Goal: Transaction & Acquisition: Book appointment/travel/reservation

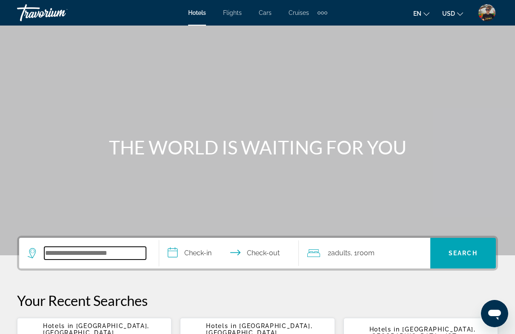
click at [111, 249] on input "Search hotel destination" at bounding box center [95, 253] width 102 height 13
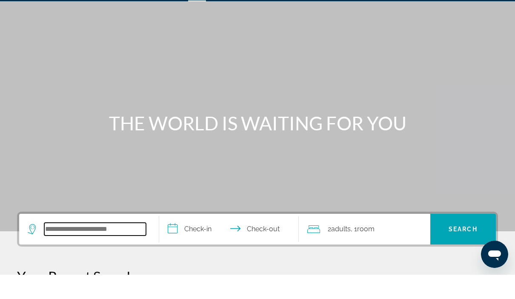
click at [92, 247] on input "Search hotel destination" at bounding box center [95, 253] width 102 height 13
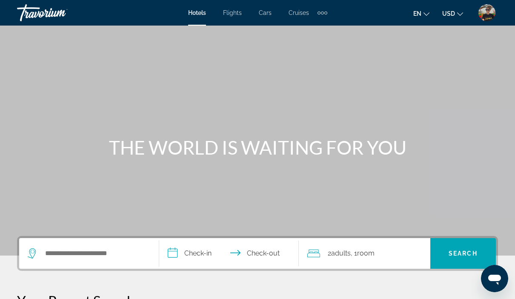
click at [489, 19] on img "User Menu" at bounding box center [487, 12] width 17 height 17
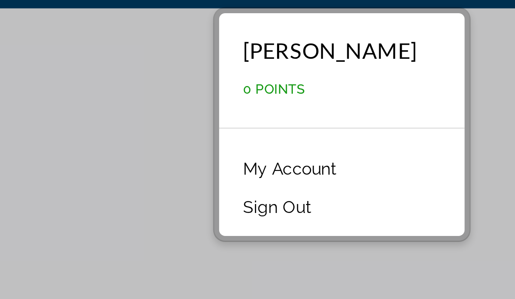
click at [56, 52] on div "Main content" at bounding box center [257, 127] width 515 height 255
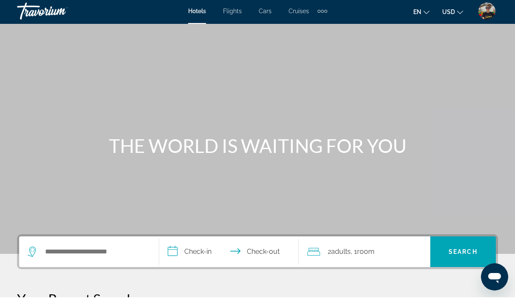
click at [484, 7] on img "User Menu" at bounding box center [487, 12] width 17 height 17
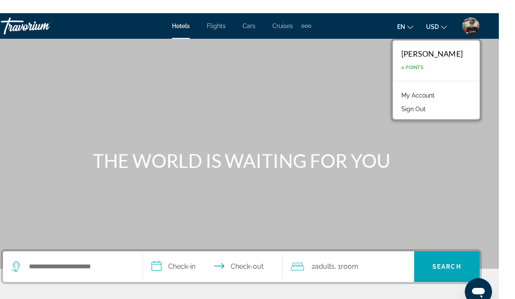
scroll to position [0, 0]
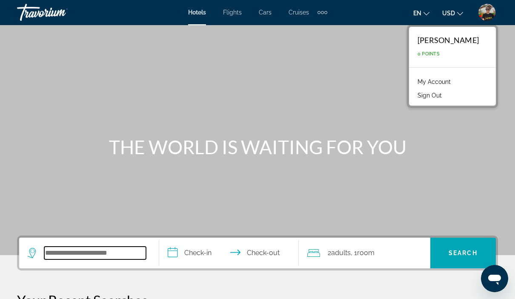
click at [113, 259] on input "Search hotel destination" at bounding box center [95, 253] width 102 height 13
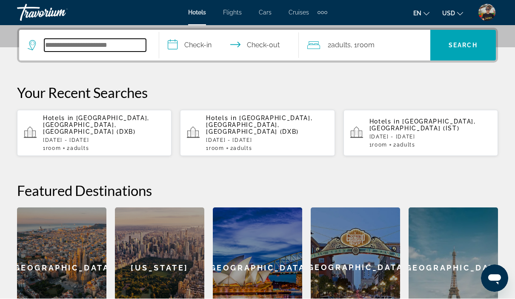
scroll to position [208, 0]
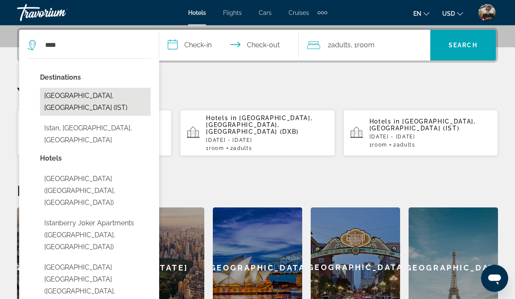
click at [72, 98] on button "[GEOGRAPHIC_DATA], [GEOGRAPHIC_DATA] (IST)" at bounding box center [95, 102] width 111 height 28
type input "**********"
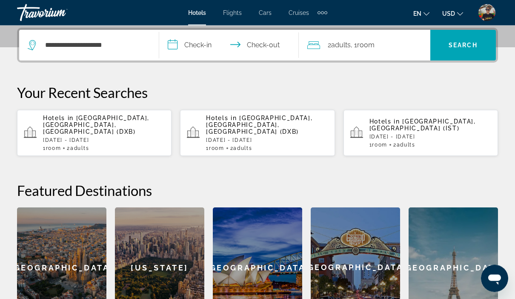
click at [201, 49] on input "**********" at bounding box center [230, 46] width 143 height 33
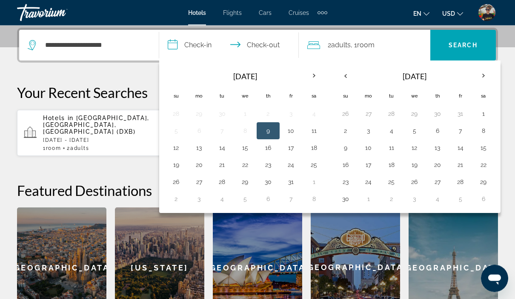
scroll to position [208, 0]
click at [488, 80] on th "Next month" at bounding box center [483, 75] width 23 height 19
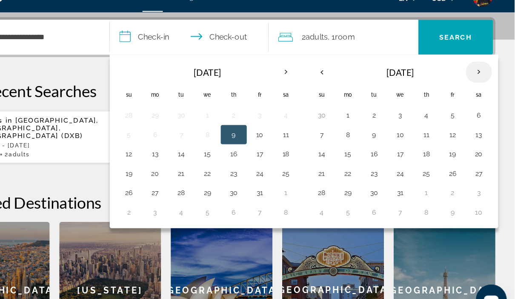
scroll to position [204, 0]
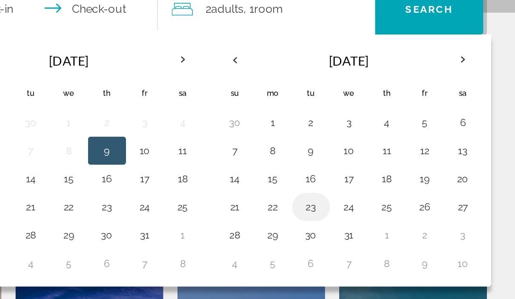
click at [385, 163] on button "23" at bounding box center [392, 169] width 14 height 12
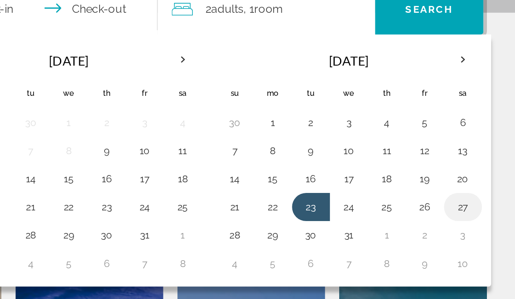
click at [477, 163] on button "27" at bounding box center [484, 169] width 14 height 12
type input "**********"
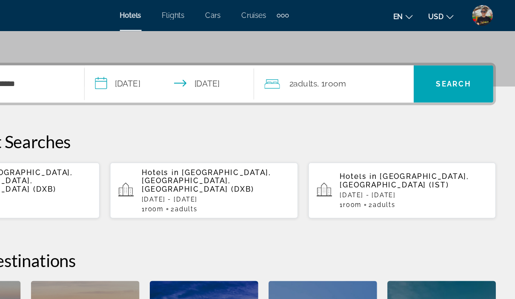
scroll to position [178, 0]
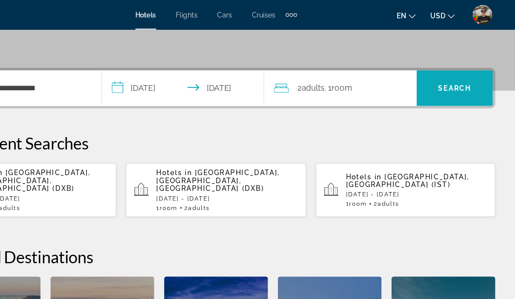
click at [449, 76] on span "Search" at bounding box center [463, 75] width 29 height 7
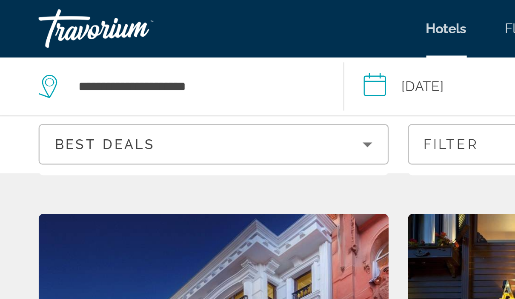
scroll to position [358, 0]
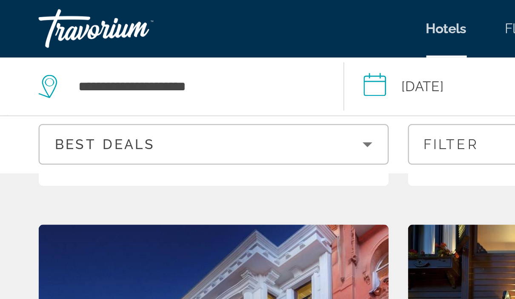
click at [50, 12] on div "Travorium" at bounding box center [59, 13] width 85 height 22
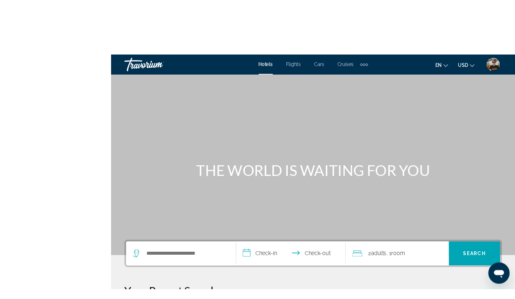
scroll to position [1, 0]
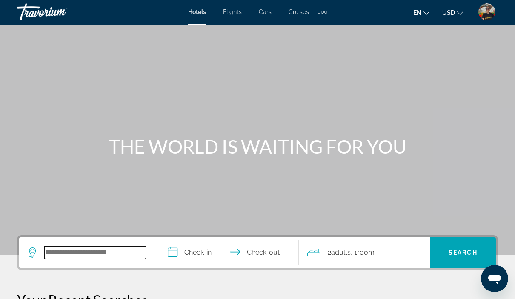
click at [95, 251] on input "Search hotel destination" at bounding box center [95, 252] width 102 height 13
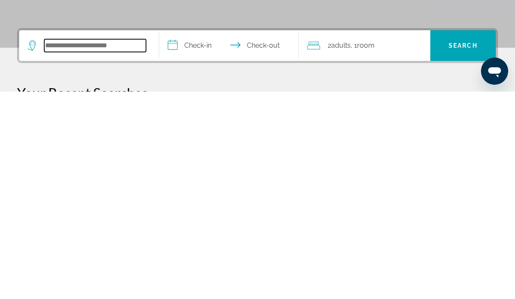
scroll to position [153, 0]
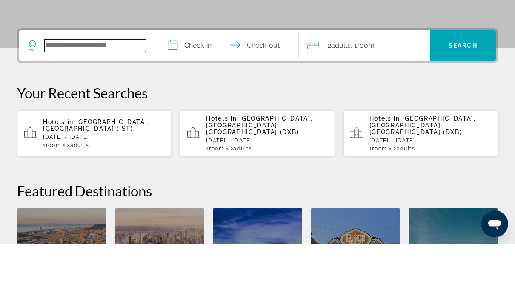
click at [97, 94] on input "Search hotel destination" at bounding box center [95, 100] width 102 height 13
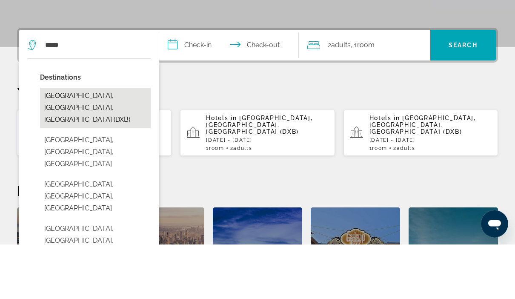
click at [118, 143] on button "[GEOGRAPHIC_DATA], [GEOGRAPHIC_DATA], [GEOGRAPHIC_DATA] (DXB)" at bounding box center [95, 163] width 111 height 40
type input "**********"
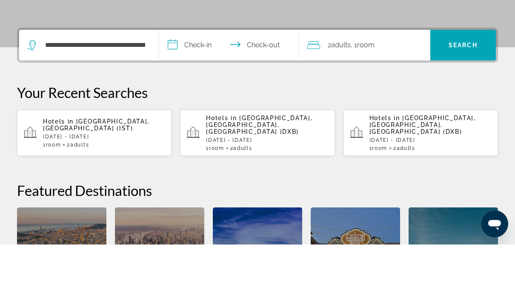
click at [201, 85] on input "**********" at bounding box center [230, 101] width 143 height 33
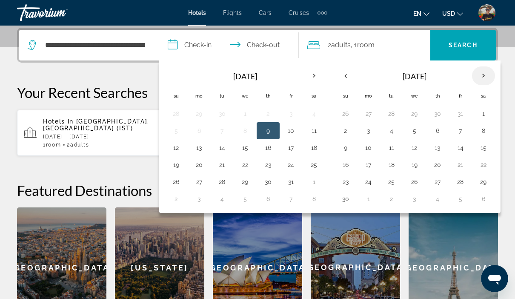
click at [489, 71] on th "Next month" at bounding box center [483, 75] width 23 height 19
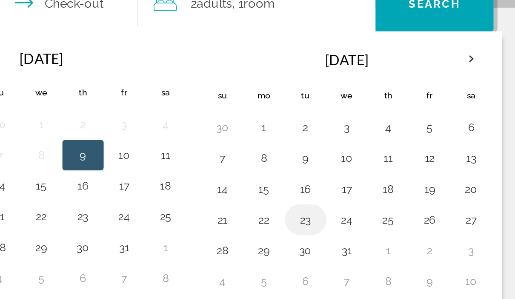
click at [385, 166] on button "23" at bounding box center [392, 172] width 14 height 12
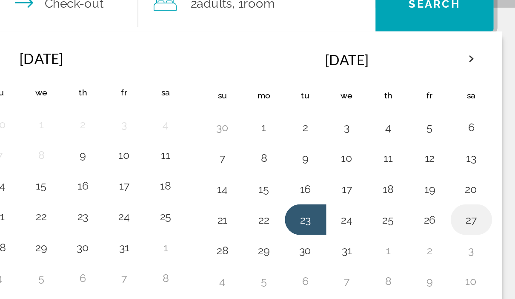
click at [477, 166] on button "27" at bounding box center [484, 172] width 14 height 12
type input "**********"
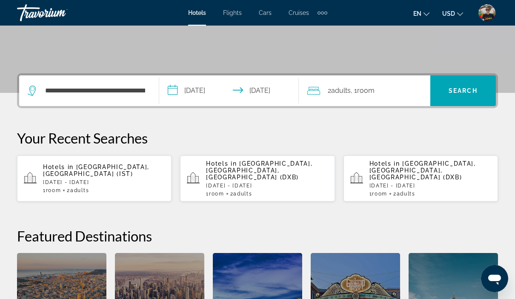
scroll to position [146, 0]
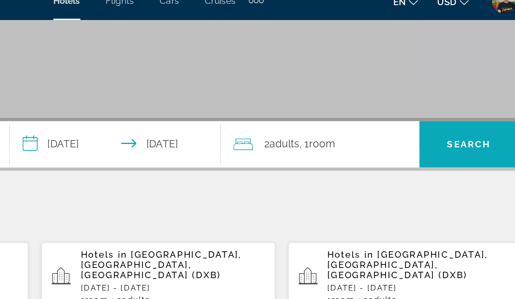
click at [449, 104] on span "Search" at bounding box center [463, 107] width 29 height 7
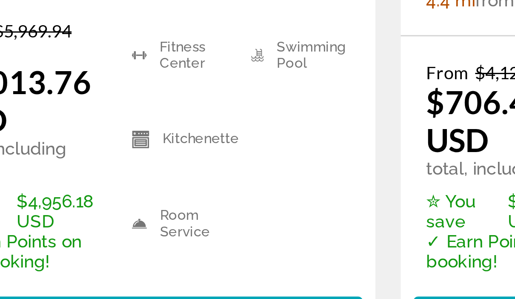
scroll to position [148, 0]
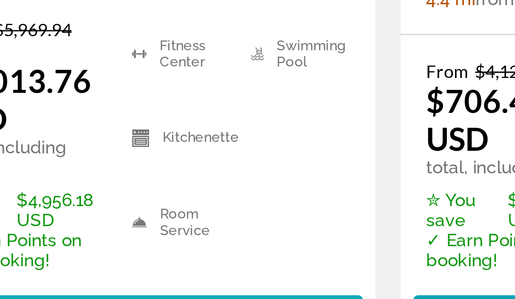
click at [77, 283] on span "Main content" at bounding box center [94, 293] width 146 height 20
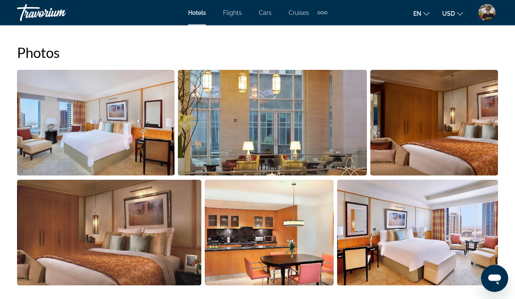
click at [135, 142] on img "Open full-screen image slider" at bounding box center [96, 123] width 158 height 106
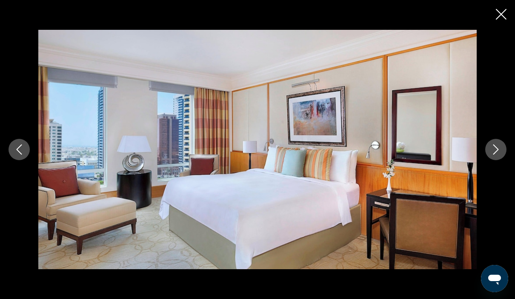
click at [499, 155] on icon "Next image" at bounding box center [496, 149] width 10 height 10
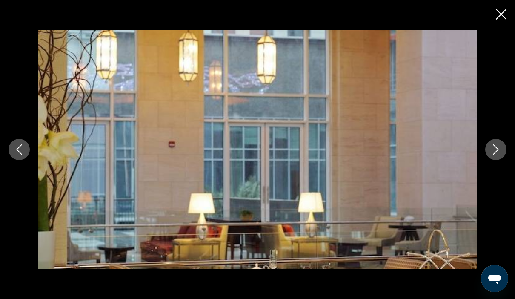
click at [502, 160] on button "Next image" at bounding box center [495, 149] width 21 height 21
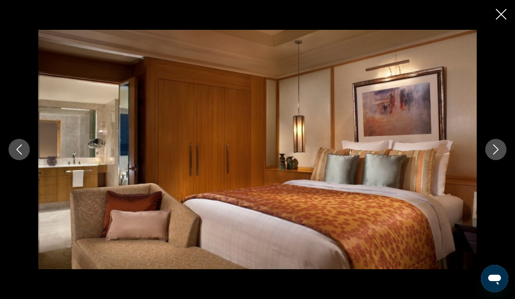
click at [499, 160] on button "Next image" at bounding box center [495, 149] width 21 height 21
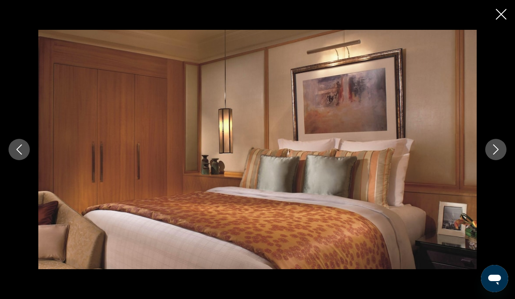
click at [498, 155] on icon "Next image" at bounding box center [496, 149] width 10 height 10
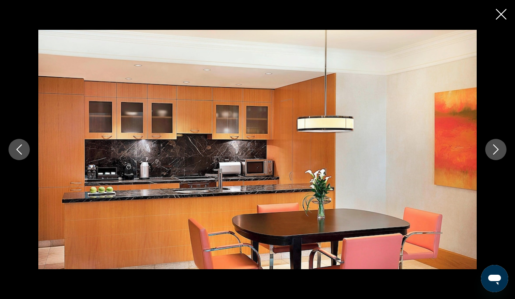
click at [495, 155] on icon "Next image" at bounding box center [496, 149] width 10 height 10
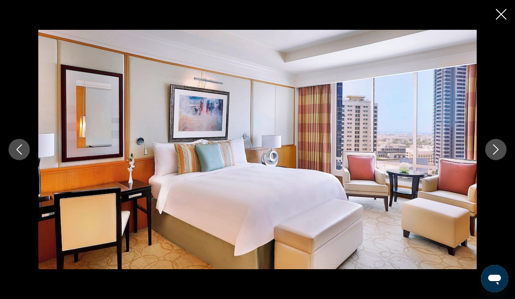
click at [506, 160] on button "Next image" at bounding box center [495, 149] width 21 height 21
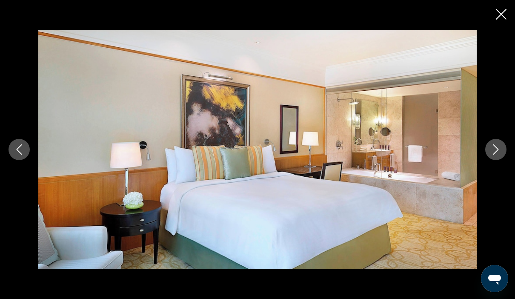
click at [501, 155] on icon "Next image" at bounding box center [496, 149] width 10 height 10
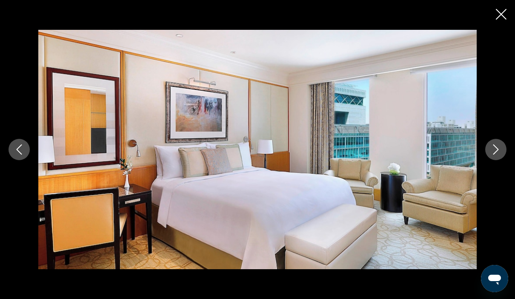
click at [499, 155] on icon "Next image" at bounding box center [496, 149] width 10 height 10
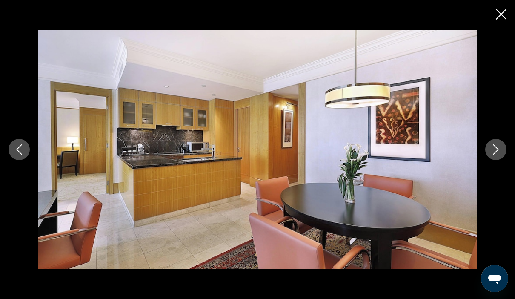
click at [491, 155] on icon "Next image" at bounding box center [496, 149] width 10 height 10
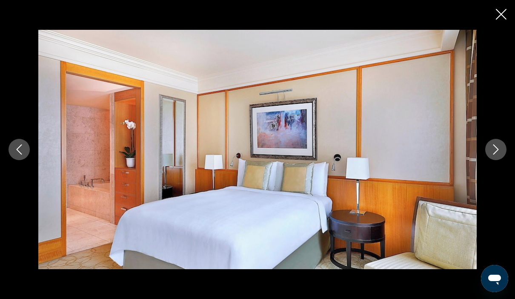
click at [495, 155] on icon "Next image" at bounding box center [496, 149] width 10 height 10
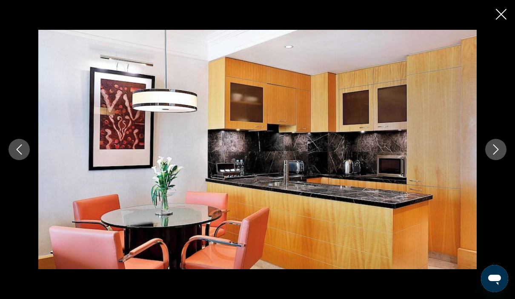
click at [493, 160] on button "Next image" at bounding box center [495, 149] width 21 height 21
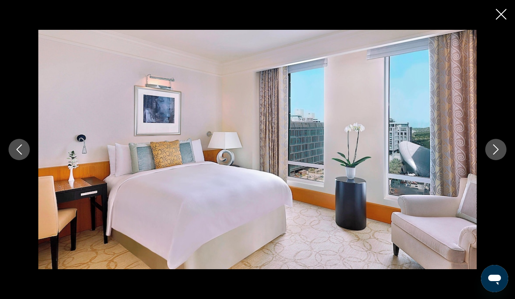
click at [493, 155] on icon "Next image" at bounding box center [496, 149] width 10 height 10
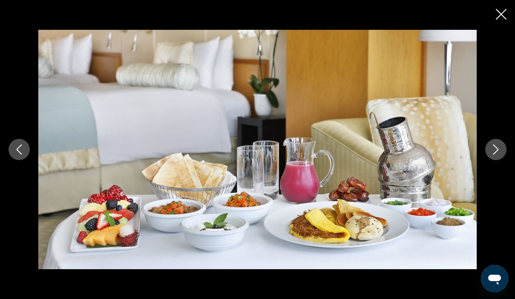
click at [487, 160] on button "Next image" at bounding box center [495, 149] width 21 height 21
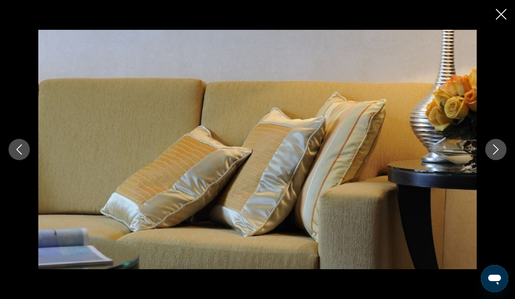
click at [485, 186] on div "prev next" at bounding box center [257, 149] width 515 height 239
click at [506, 160] on button "Next image" at bounding box center [495, 149] width 21 height 21
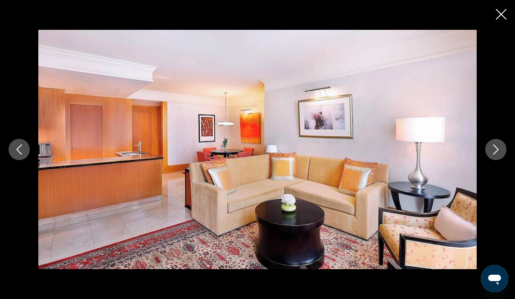
click at [491, 155] on icon "Next image" at bounding box center [496, 149] width 10 height 10
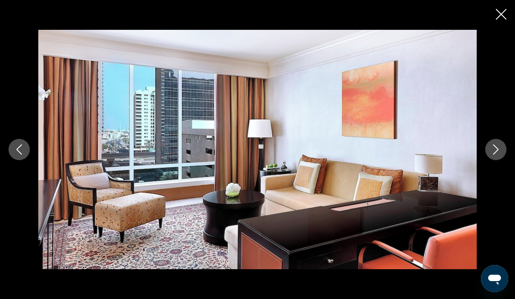
click at [492, 155] on icon "Next image" at bounding box center [496, 149] width 10 height 10
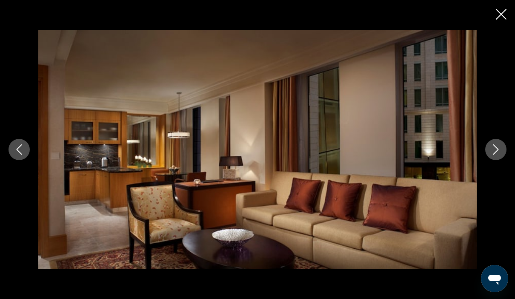
click at [489, 160] on button "Next image" at bounding box center [495, 149] width 21 height 21
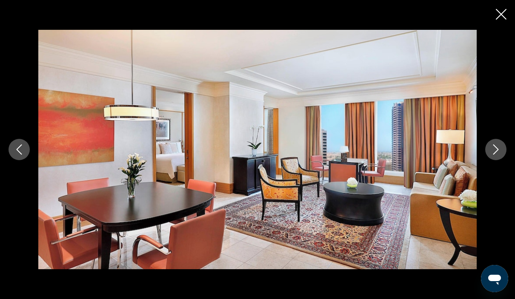
click at [490, 160] on button "Next image" at bounding box center [495, 149] width 21 height 21
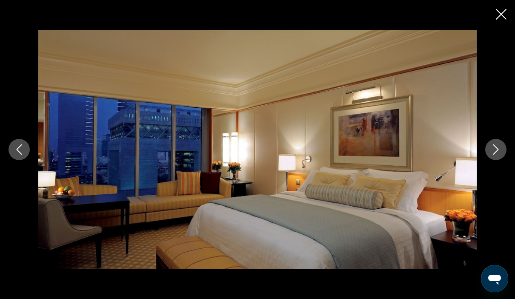
click at [495, 155] on icon "Next image" at bounding box center [496, 149] width 10 height 10
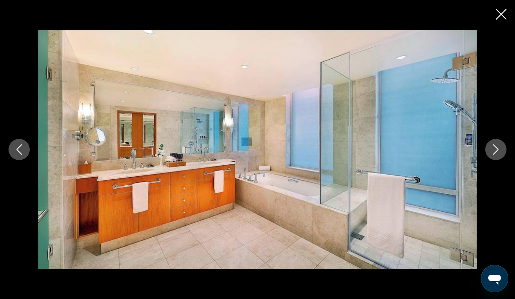
click at [501, 155] on icon "Next image" at bounding box center [496, 149] width 10 height 10
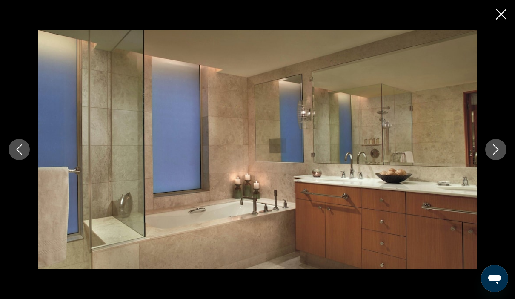
click at [505, 160] on button "Next image" at bounding box center [495, 149] width 21 height 21
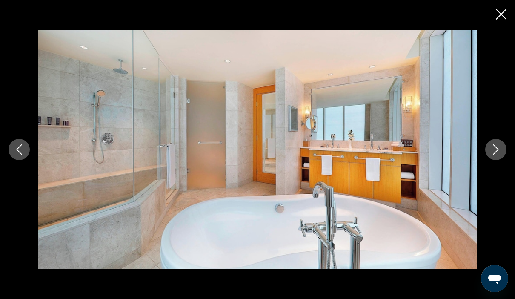
click at [504, 160] on button "Next image" at bounding box center [495, 149] width 21 height 21
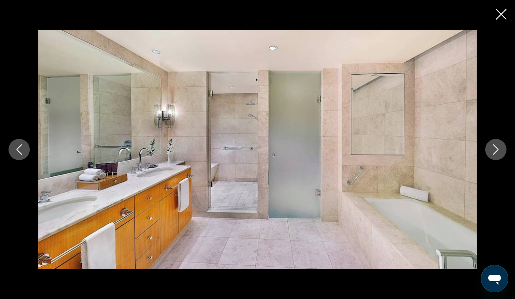
click at [13, 181] on div "prev next" at bounding box center [257, 149] width 515 height 239
click at [25, 159] on button "Previous image" at bounding box center [19, 149] width 21 height 21
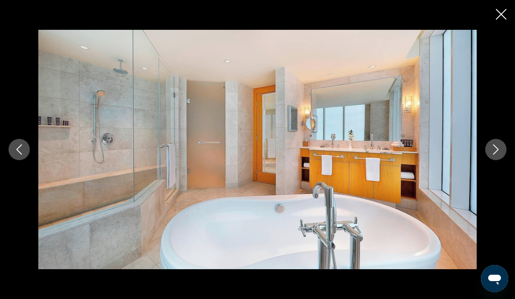
click at [488, 160] on button "Next image" at bounding box center [495, 149] width 21 height 21
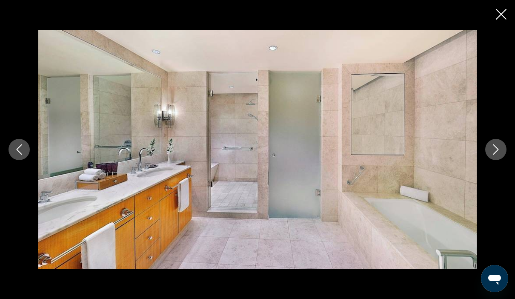
click at [499, 160] on button "Next image" at bounding box center [495, 149] width 21 height 21
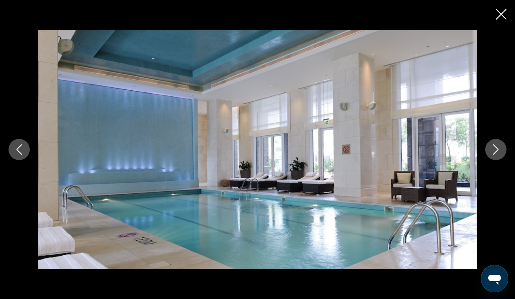
click at [499, 160] on button "Next image" at bounding box center [495, 149] width 21 height 21
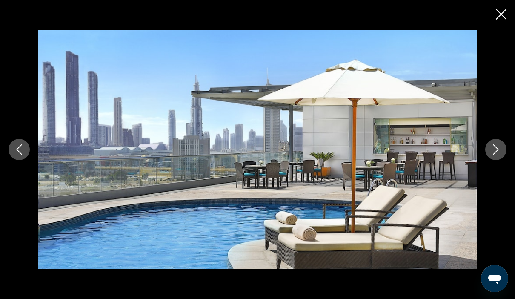
click at [496, 160] on button "Next image" at bounding box center [495, 149] width 21 height 21
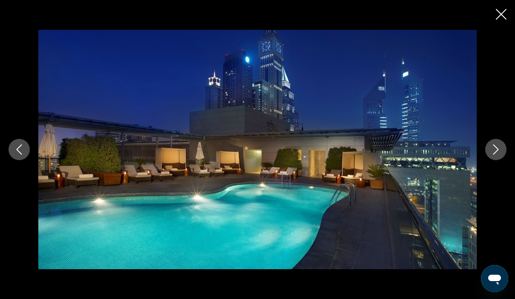
click at [495, 160] on button "Next image" at bounding box center [495, 149] width 21 height 21
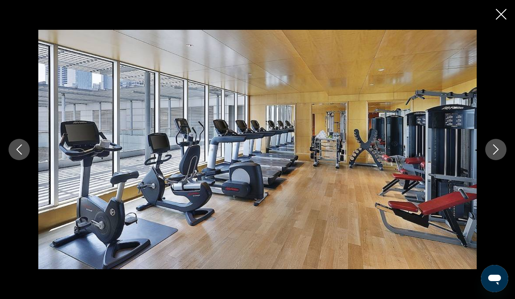
click at [496, 155] on icon "Next image" at bounding box center [496, 149] width 10 height 10
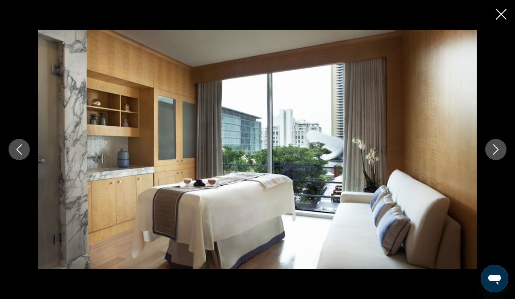
click at [497, 155] on icon "Next image" at bounding box center [496, 149] width 10 height 10
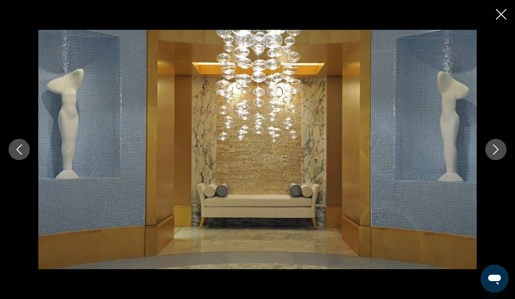
click at [502, 15] on icon "Close slideshow" at bounding box center [501, 14] width 11 height 11
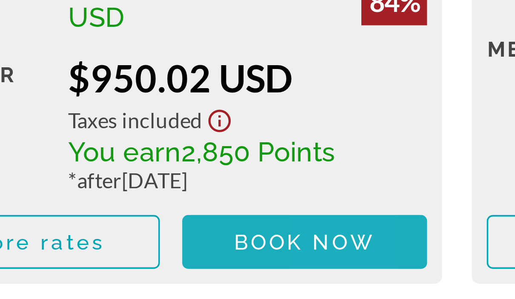
scroll to position [1373, 0]
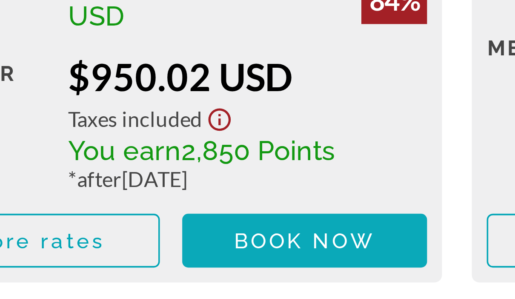
click at [112, 269] on span "Book now" at bounding box center [132, 272] width 40 height 7
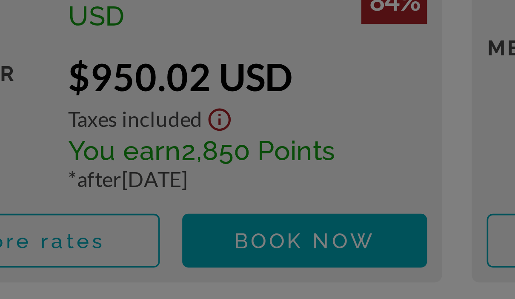
scroll to position [1466, 0]
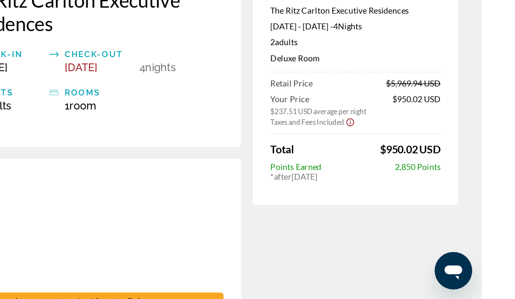
scroll to position [28, 0]
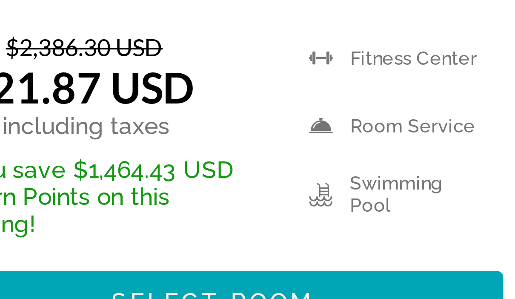
scroll to position [485, 0]
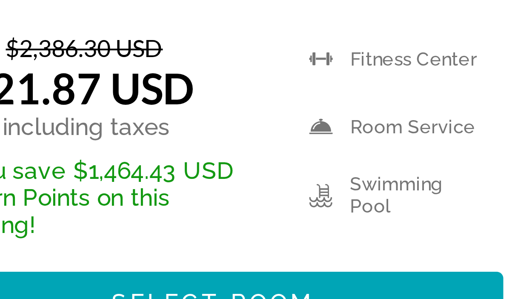
click at [232, 287] on span "Select Room" at bounding box center [257, 290] width 51 height 7
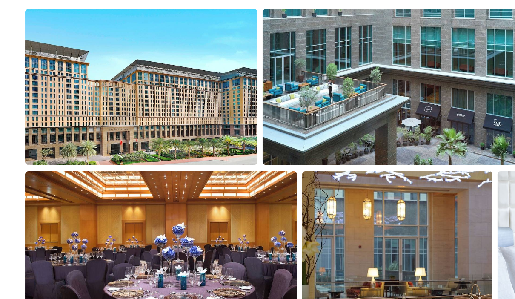
scroll to position [565, 0]
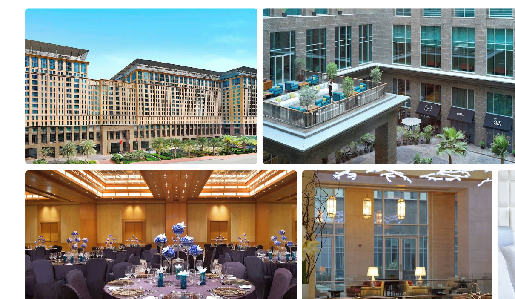
click at [138, 87] on img "Open full-screen image slider" at bounding box center [96, 130] width 158 height 106
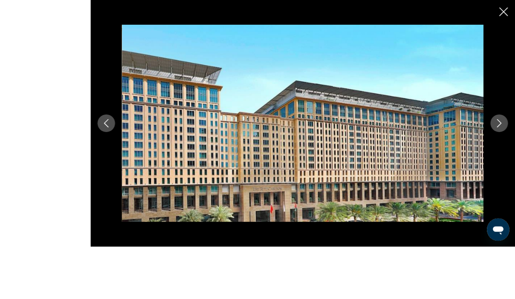
scroll to position [675, 0]
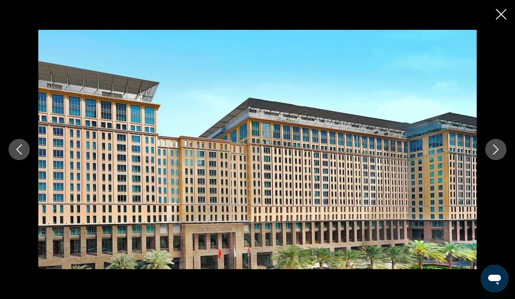
click at [499, 155] on icon "Next image" at bounding box center [496, 149] width 10 height 10
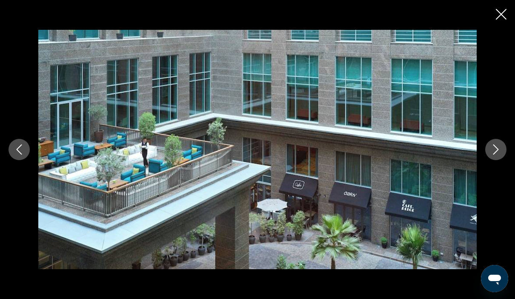
click at [499, 160] on button "Next image" at bounding box center [495, 149] width 21 height 21
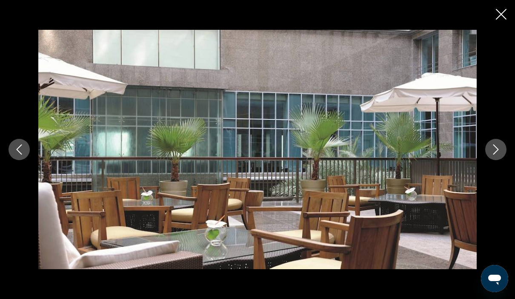
click at [498, 155] on icon "Next image" at bounding box center [496, 149] width 10 height 10
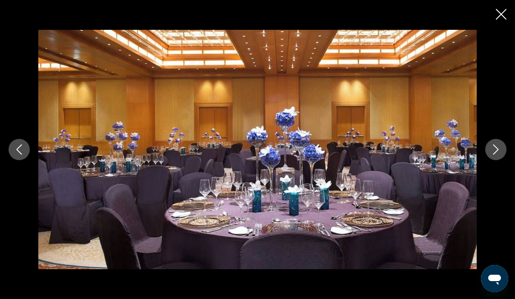
click at [496, 155] on icon "Next image" at bounding box center [496, 149] width 10 height 10
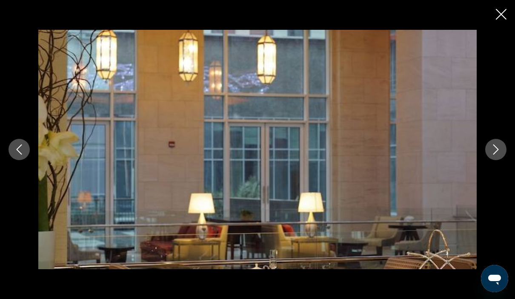
click at [489, 160] on button "Next image" at bounding box center [495, 149] width 21 height 21
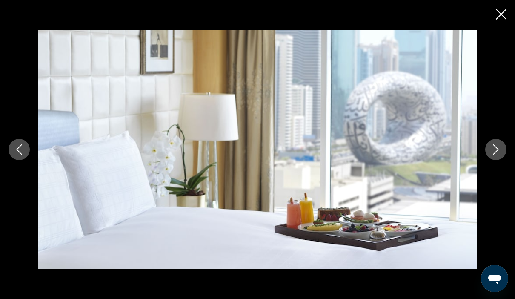
click at [505, 160] on button "Next image" at bounding box center [495, 149] width 21 height 21
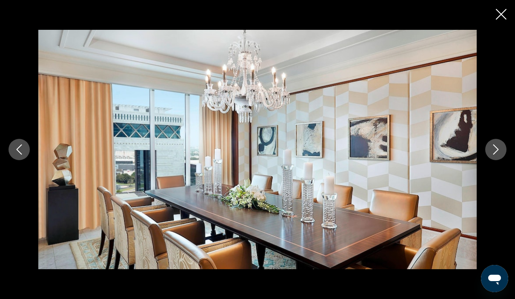
click at [502, 160] on button "Next image" at bounding box center [495, 149] width 21 height 21
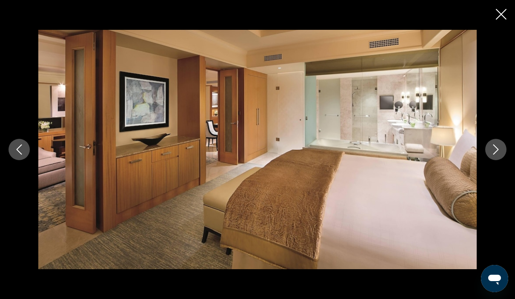
click at [493, 160] on button "Next image" at bounding box center [495, 149] width 21 height 21
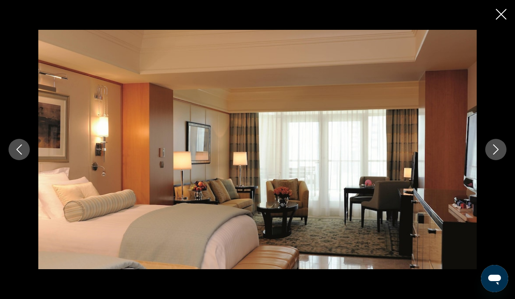
click at [496, 160] on button "Next image" at bounding box center [495, 149] width 21 height 21
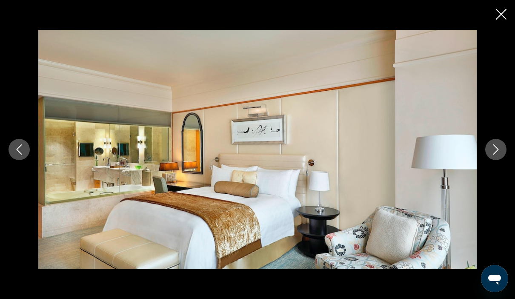
click at [497, 155] on icon "Next image" at bounding box center [496, 149] width 6 height 10
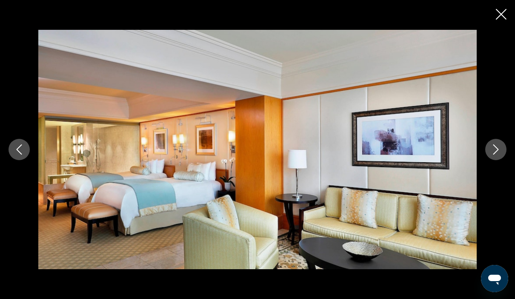
click at [494, 155] on icon "Next image" at bounding box center [496, 149] width 10 height 10
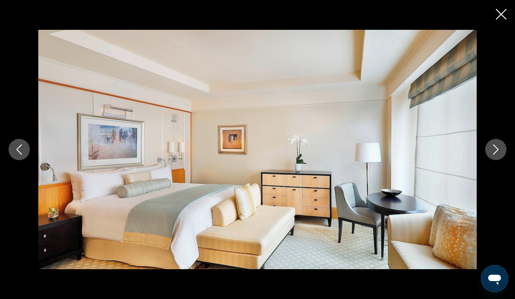
click at [499, 155] on icon "Next image" at bounding box center [496, 149] width 10 height 10
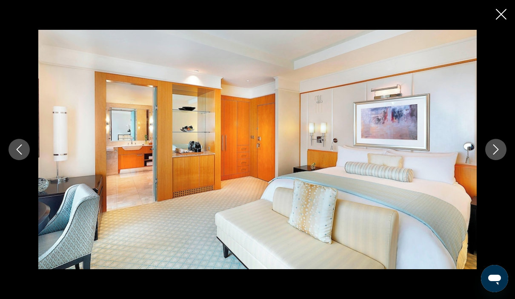
click at [493, 155] on icon "Next image" at bounding box center [496, 149] width 10 height 10
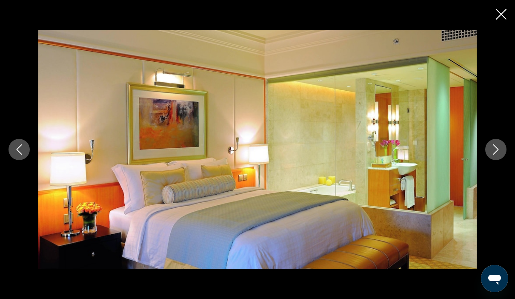
click at [496, 160] on button "Next image" at bounding box center [495, 149] width 21 height 21
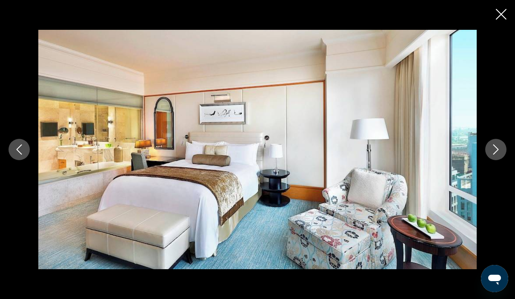
click at [502, 160] on button "Next image" at bounding box center [495, 149] width 21 height 21
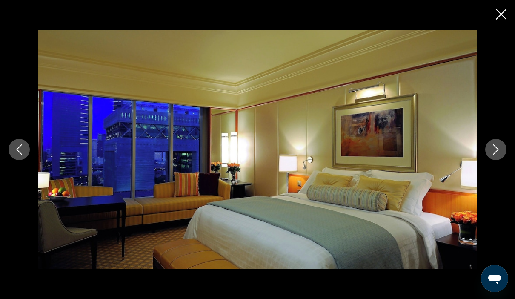
click at [488, 176] on div "prev next" at bounding box center [257, 149] width 515 height 239
click at [491, 160] on button "Next image" at bounding box center [495, 149] width 21 height 21
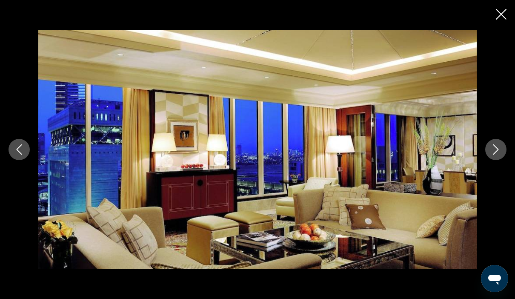
click at [497, 155] on icon "Next image" at bounding box center [496, 149] width 10 height 10
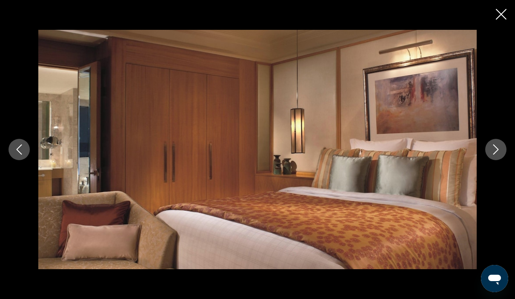
click at [25, 160] on button "Previous image" at bounding box center [19, 149] width 21 height 21
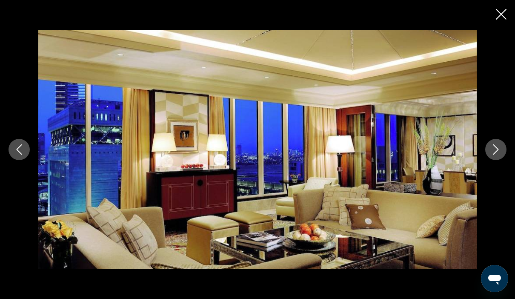
click at [503, 160] on button "Next image" at bounding box center [495, 149] width 21 height 21
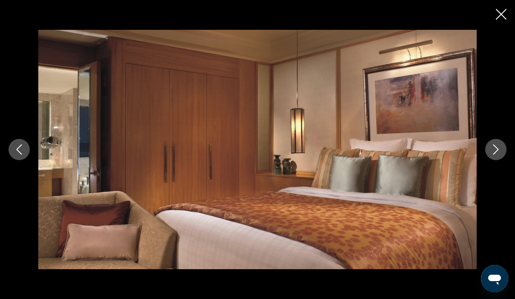
click at [486, 175] on div "prev next" at bounding box center [257, 149] width 515 height 239
click at [501, 160] on button "Next image" at bounding box center [495, 149] width 21 height 21
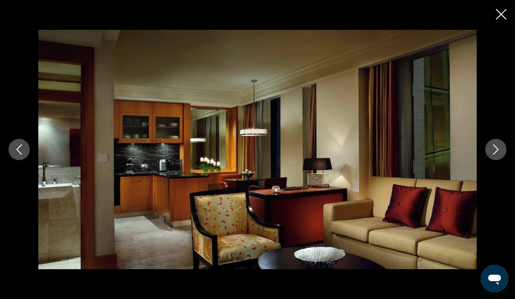
click at [499, 160] on button "Next image" at bounding box center [495, 149] width 21 height 21
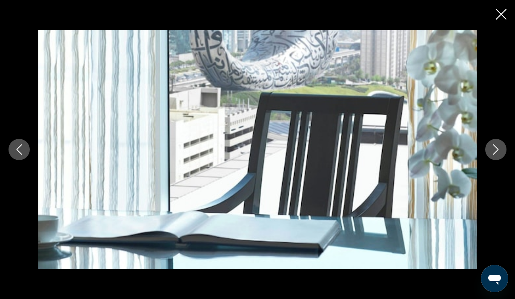
click at [494, 160] on button "Next image" at bounding box center [495, 149] width 21 height 21
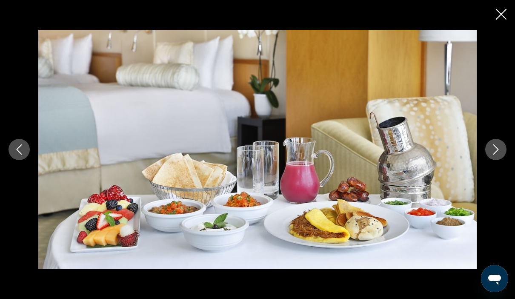
click at [490, 160] on button "Next image" at bounding box center [495, 149] width 21 height 21
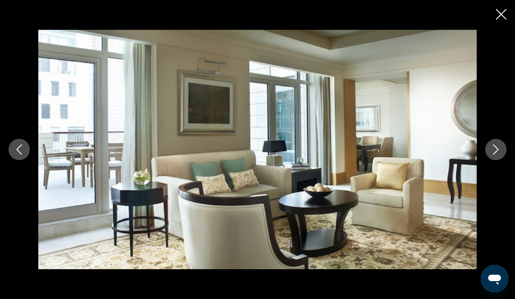
click at [496, 160] on button "Next image" at bounding box center [495, 149] width 21 height 21
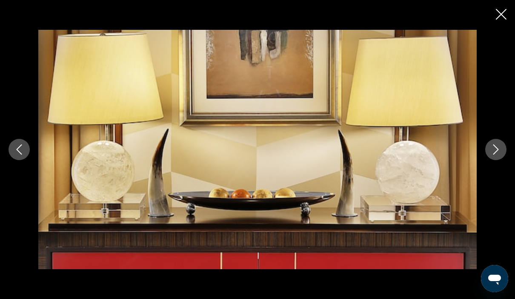
click at [498, 160] on button "Next image" at bounding box center [495, 149] width 21 height 21
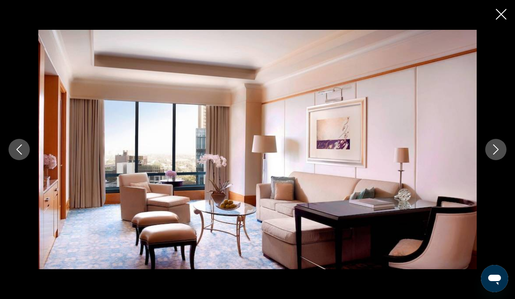
click at [496, 160] on button "Next image" at bounding box center [495, 149] width 21 height 21
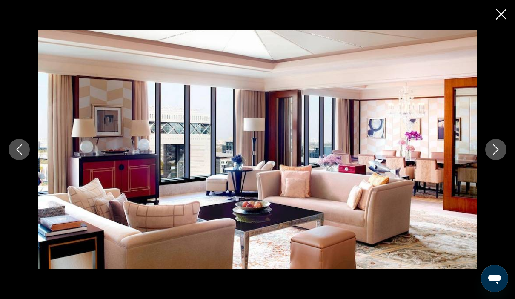
click at [496, 160] on button "Next image" at bounding box center [495, 149] width 21 height 21
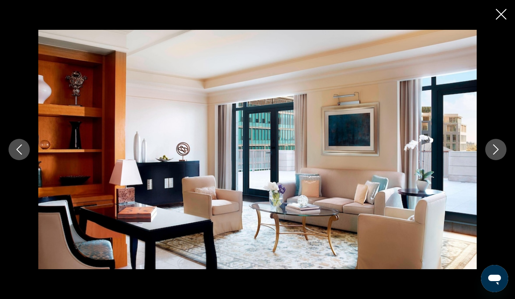
click at [495, 160] on button "Next image" at bounding box center [495, 149] width 21 height 21
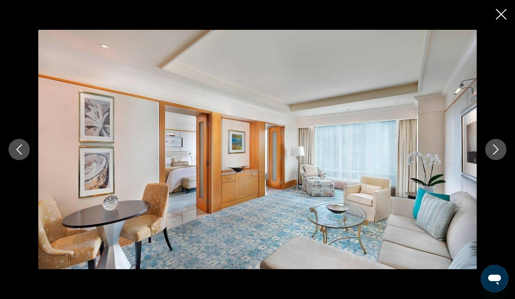
click at [495, 160] on button "Next image" at bounding box center [495, 149] width 21 height 21
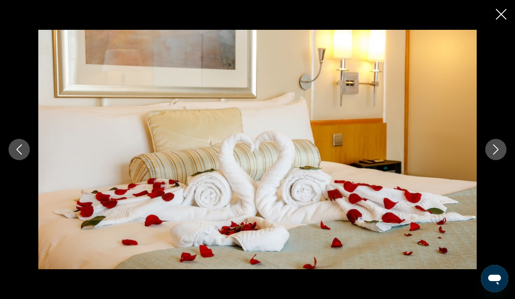
click at [493, 155] on icon "Next image" at bounding box center [496, 149] width 10 height 10
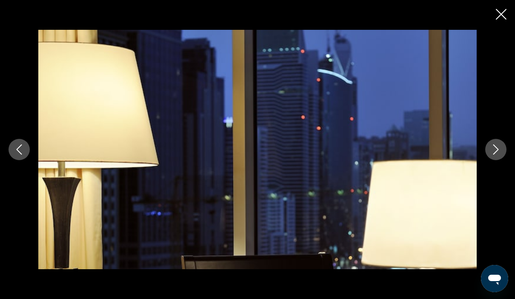
click at [490, 160] on button "Next image" at bounding box center [495, 149] width 21 height 21
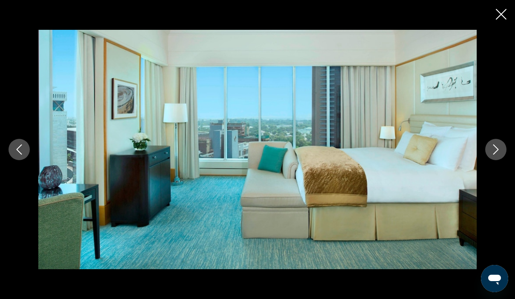
click at [493, 160] on button "Next image" at bounding box center [495, 149] width 21 height 21
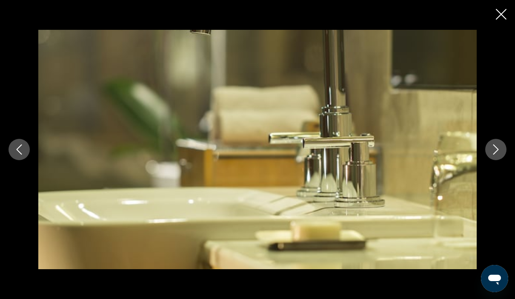
click at [490, 160] on button "Next image" at bounding box center [495, 149] width 21 height 21
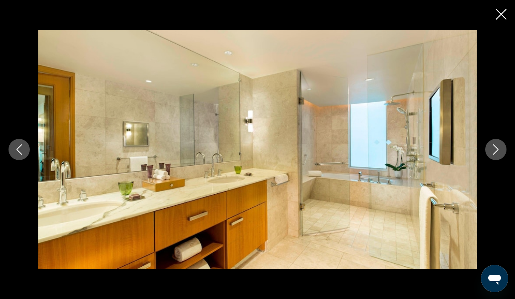
click at [487, 160] on button "Next image" at bounding box center [495, 149] width 21 height 21
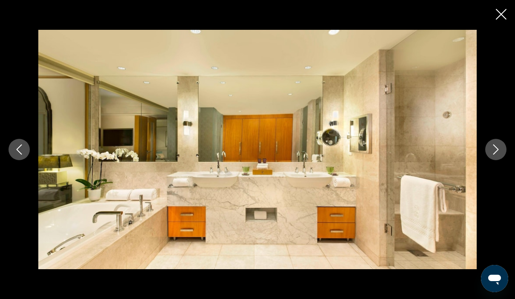
click at [488, 160] on button "Next image" at bounding box center [495, 149] width 21 height 21
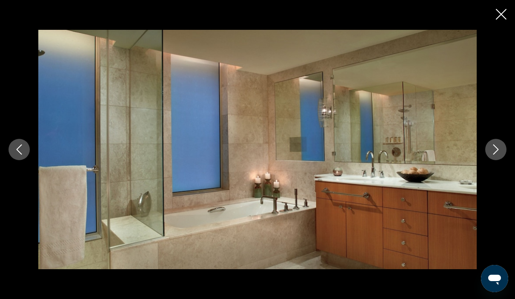
click at [490, 160] on button "Next image" at bounding box center [495, 149] width 21 height 21
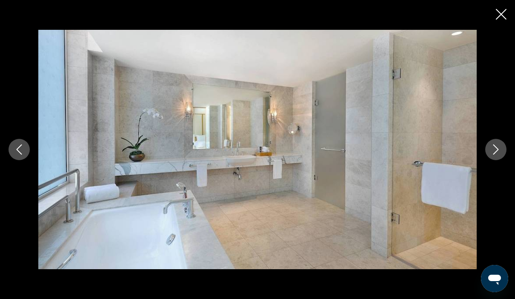
click at [488, 160] on button "Next image" at bounding box center [495, 149] width 21 height 21
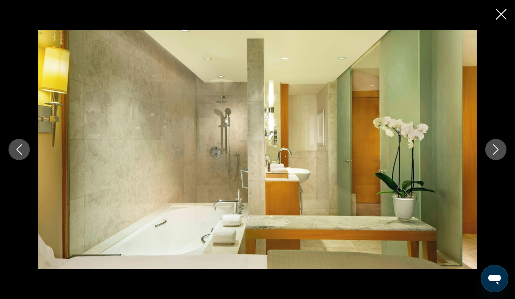
click at [488, 160] on button "Next image" at bounding box center [495, 149] width 21 height 21
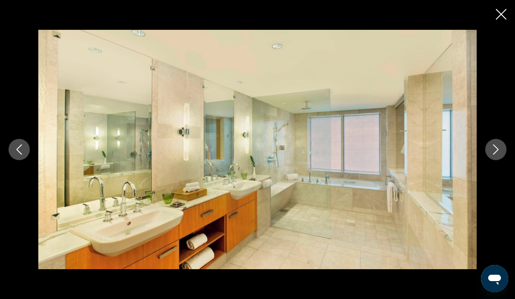
click at [490, 160] on button "Next image" at bounding box center [495, 149] width 21 height 21
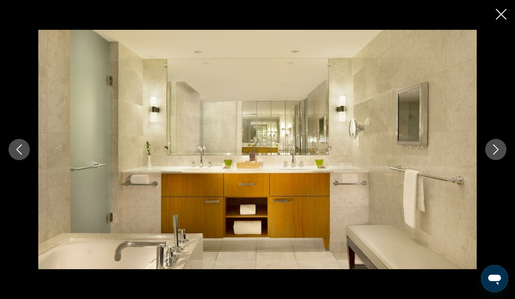
click at [487, 175] on div "prev next" at bounding box center [257, 149] width 515 height 239
click at [493, 160] on button "Next image" at bounding box center [495, 149] width 21 height 21
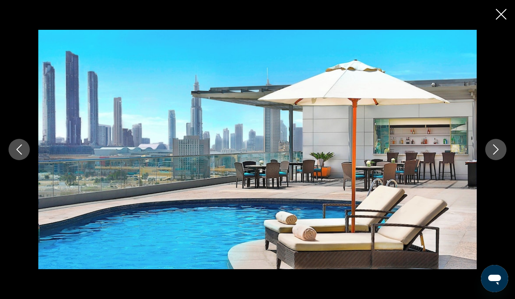
click at [500, 160] on button "Next image" at bounding box center [495, 149] width 21 height 21
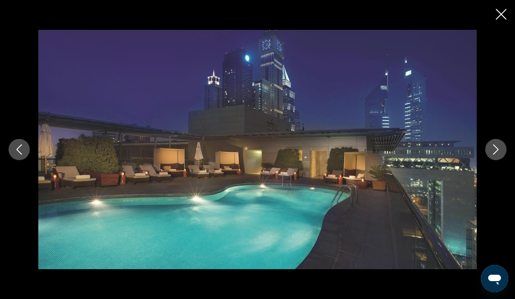
click at [490, 160] on button "Next image" at bounding box center [495, 149] width 21 height 21
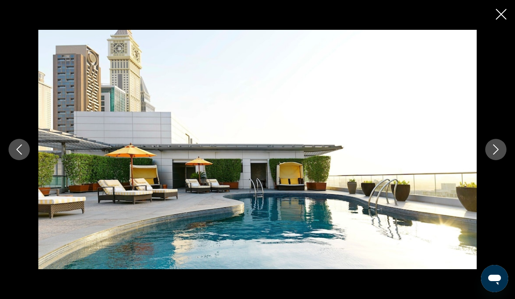
click at [493, 155] on icon "Next image" at bounding box center [496, 149] width 10 height 10
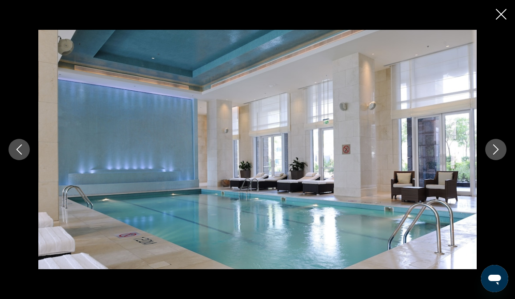
click at [494, 155] on icon "Next image" at bounding box center [496, 149] width 10 height 10
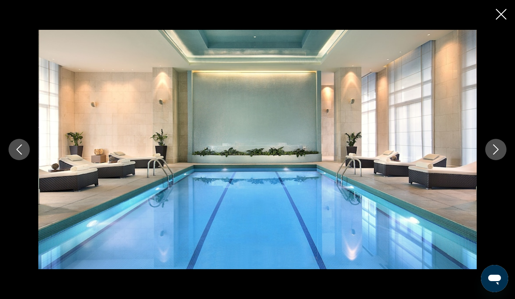
click at [493, 155] on icon "Next image" at bounding box center [496, 149] width 10 height 10
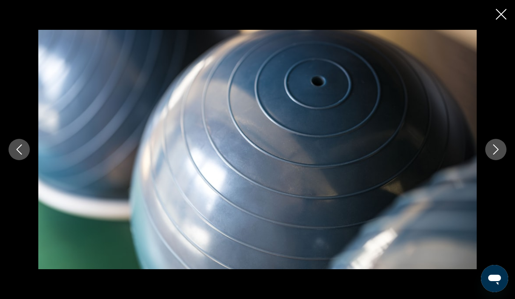
click at [493, 155] on icon "Next image" at bounding box center [496, 149] width 10 height 10
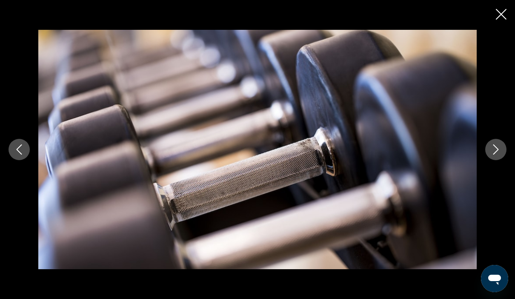
click at [492, 155] on icon "Next image" at bounding box center [496, 149] width 10 height 10
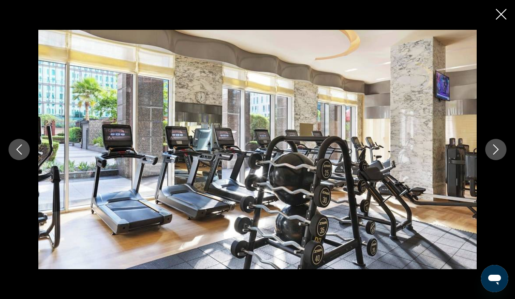
click at [493, 155] on icon "Next image" at bounding box center [496, 149] width 10 height 10
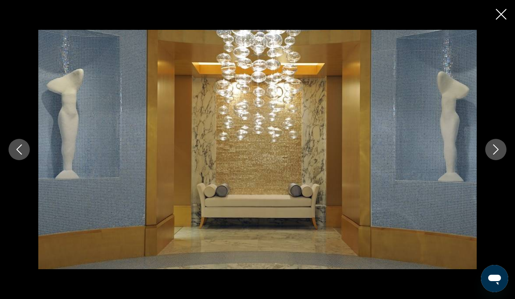
click at [491, 155] on icon "Next image" at bounding box center [496, 149] width 10 height 10
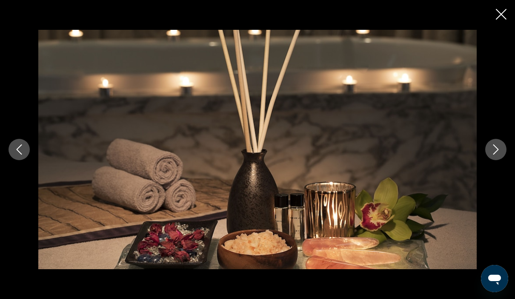
click at [493, 155] on icon "Next image" at bounding box center [496, 149] width 10 height 10
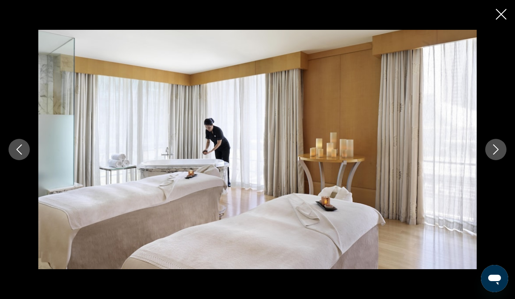
click at [504, 11] on icon "Close slideshow" at bounding box center [501, 14] width 11 height 11
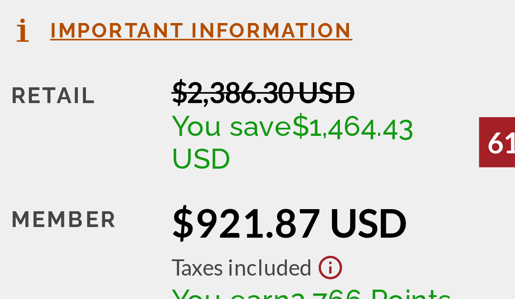
scroll to position [1347, 0]
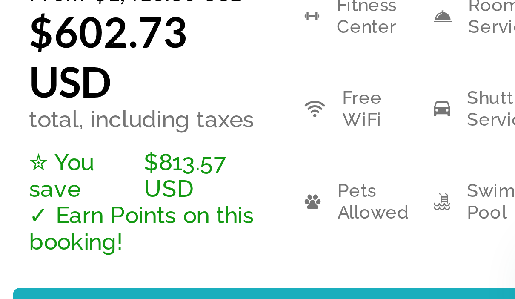
scroll to position [847, 0]
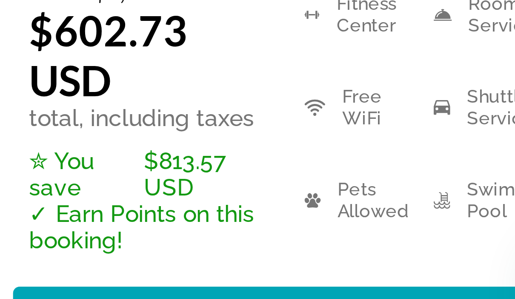
click at [348, 284] on span "Main content" at bounding box center [421, 294] width 146 height 20
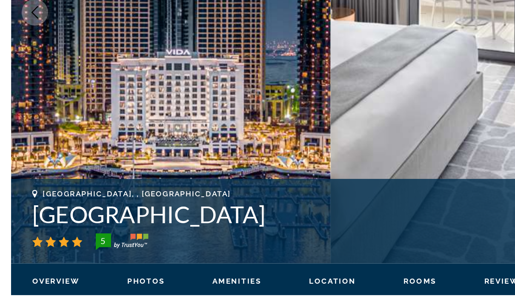
scroll to position [191, 0]
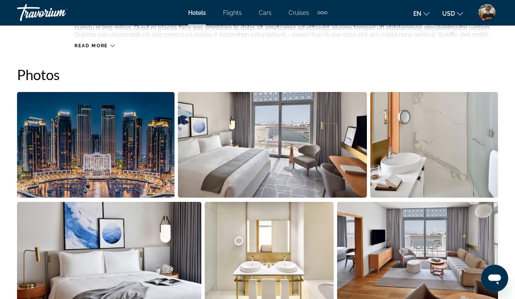
click at [126, 172] on img "Open full-screen image slider" at bounding box center [96, 145] width 158 height 106
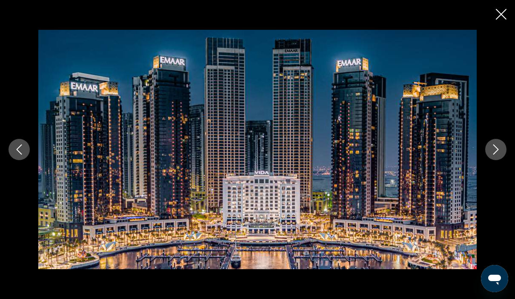
click at [497, 156] on button "Next image" at bounding box center [495, 149] width 21 height 21
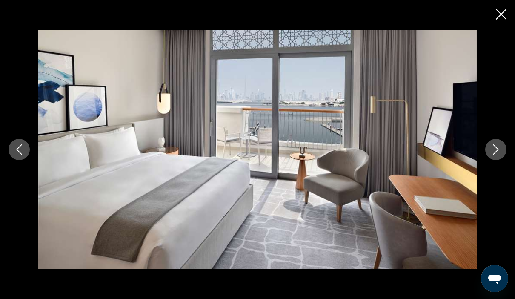
click at [493, 150] on icon "Next image" at bounding box center [496, 149] width 10 height 10
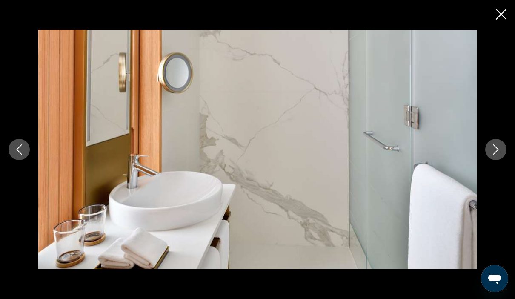
click at [489, 147] on button "Next image" at bounding box center [495, 149] width 21 height 21
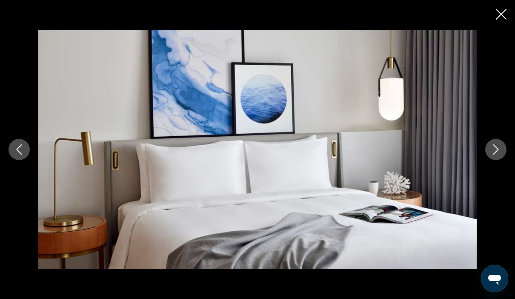
click at [489, 144] on button "Next image" at bounding box center [495, 149] width 21 height 21
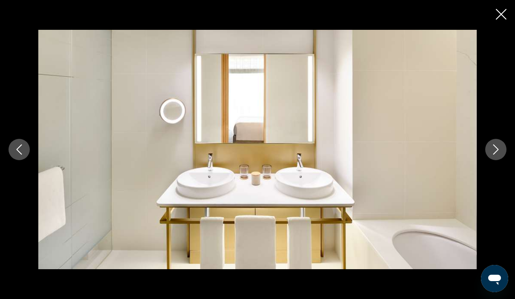
click at [482, 149] on div "prev next" at bounding box center [257, 149] width 515 height 239
click at [487, 155] on button "Next image" at bounding box center [495, 149] width 21 height 21
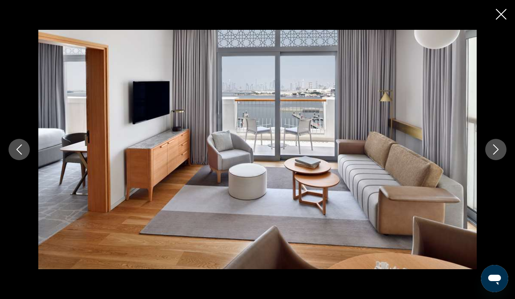
click at [504, 155] on button "Next image" at bounding box center [495, 149] width 21 height 21
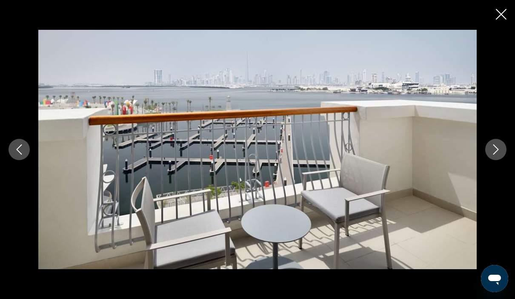
click at [498, 149] on icon "Next image" at bounding box center [496, 149] width 6 height 10
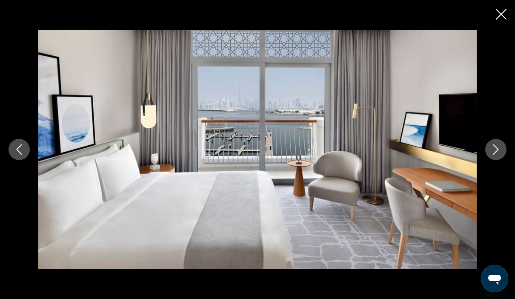
click at [505, 137] on div "prev next" at bounding box center [257, 149] width 515 height 239
click at [505, 147] on button "Next image" at bounding box center [495, 149] width 21 height 21
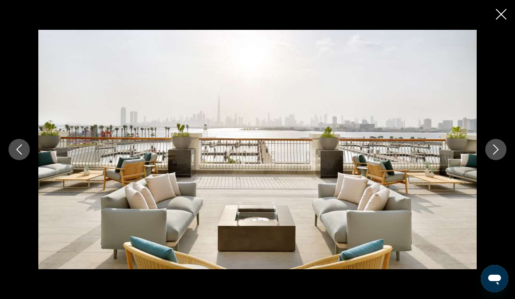
click at [490, 152] on button "Next image" at bounding box center [495, 149] width 21 height 21
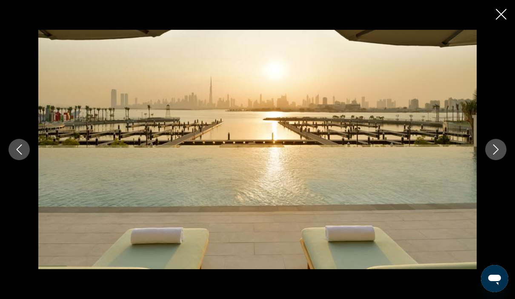
click at [488, 154] on button "Next image" at bounding box center [495, 149] width 21 height 21
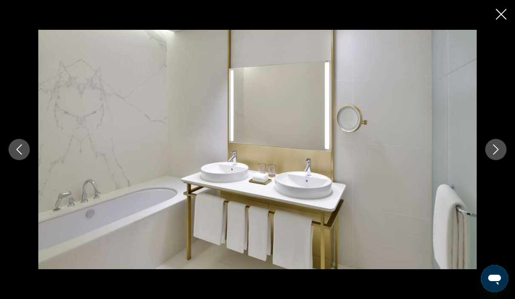
click at [491, 147] on icon "Next image" at bounding box center [496, 149] width 10 height 10
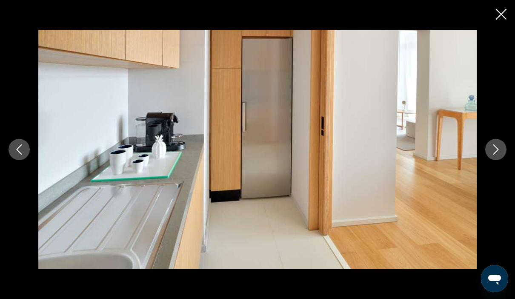
click at [493, 146] on icon "Next image" at bounding box center [496, 149] width 10 height 10
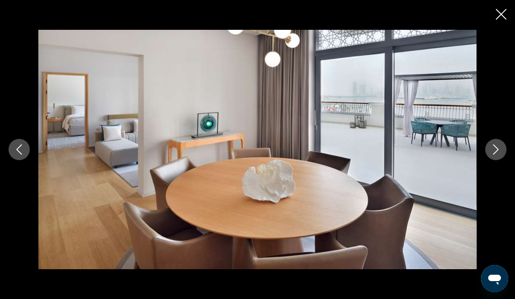
click at [494, 148] on icon "Next image" at bounding box center [496, 149] width 10 height 10
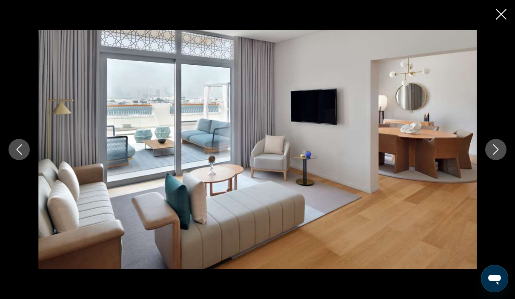
click at [496, 148] on icon "Next image" at bounding box center [496, 149] width 10 height 10
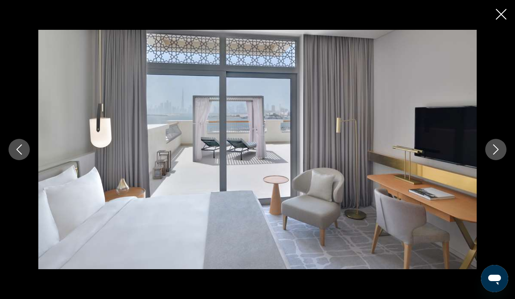
click at [492, 151] on icon "Next image" at bounding box center [496, 149] width 10 height 10
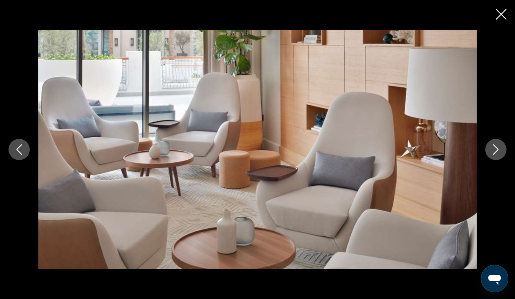
click at [493, 150] on icon "Next image" at bounding box center [496, 149] width 10 height 10
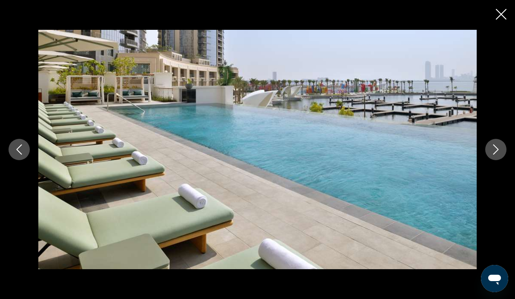
click at [492, 151] on icon "Next image" at bounding box center [496, 149] width 10 height 10
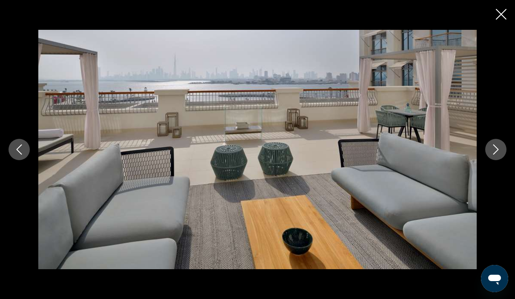
click at [493, 146] on icon "Next image" at bounding box center [496, 149] width 10 height 10
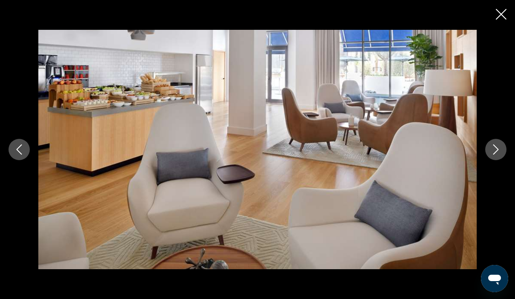
click at [495, 147] on icon "Next image" at bounding box center [496, 149] width 10 height 10
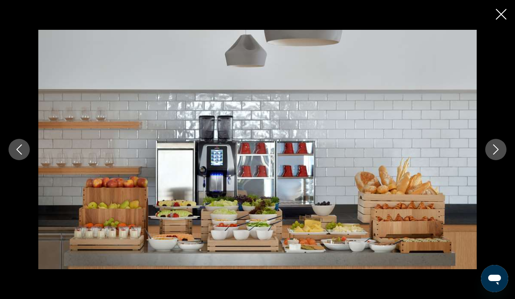
click at [493, 145] on icon "Next image" at bounding box center [496, 149] width 10 height 10
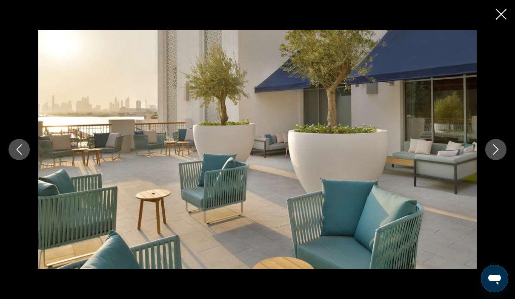
click at [504, 30] on div "prev next" at bounding box center [257, 149] width 515 height 239
click at [502, 10] on icon "Close slideshow" at bounding box center [501, 14] width 11 height 11
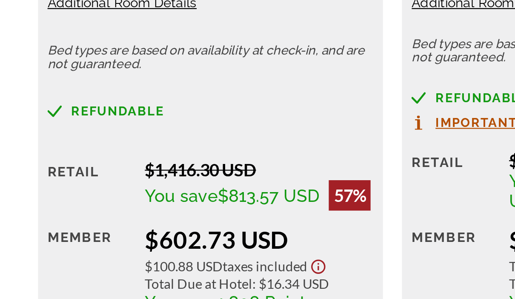
scroll to position [1361, 0]
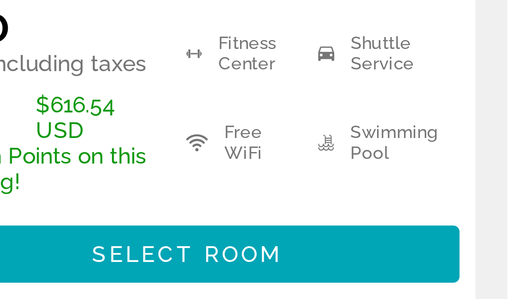
scroll to position [864, 0]
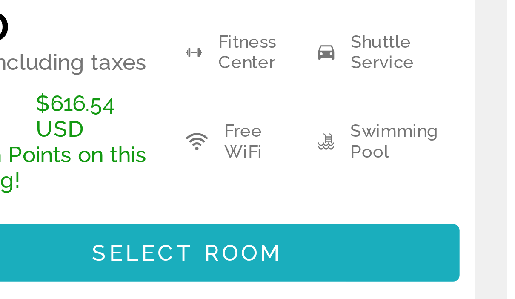
click at [69, 273] on span "Select Room" at bounding box center [94, 276] width 51 height 7
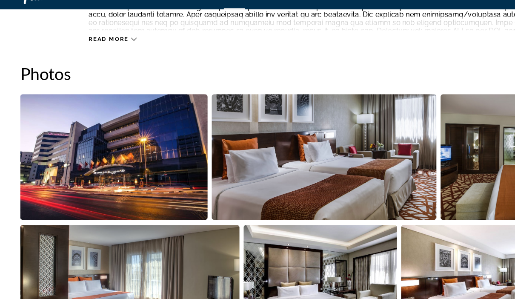
scroll to position [545, 0]
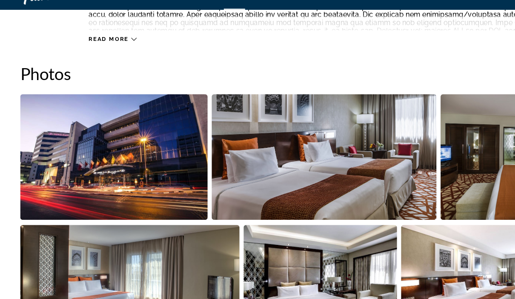
click at [122, 149] on img "Open full-screen image slider" at bounding box center [96, 150] width 158 height 106
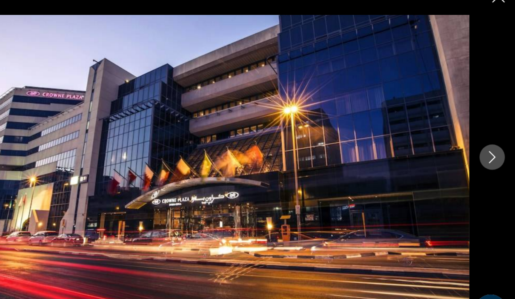
click at [485, 139] on button "Next image" at bounding box center [495, 149] width 21 height 21
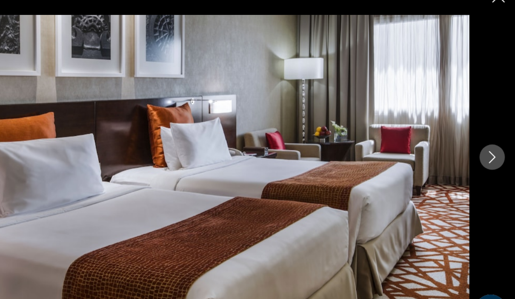
click at [493, 144] on icon "Next image" at bounding box center [496, 149] width 6 height 10
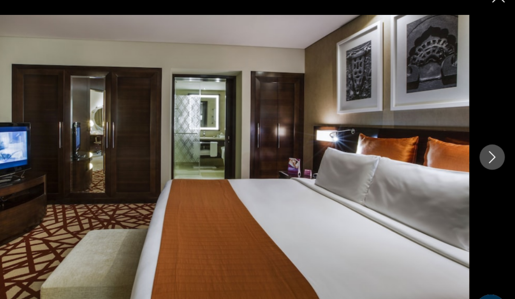
click at [491, 144] on icon "Next image" at bounding box center [496, 149] width 10 height 10
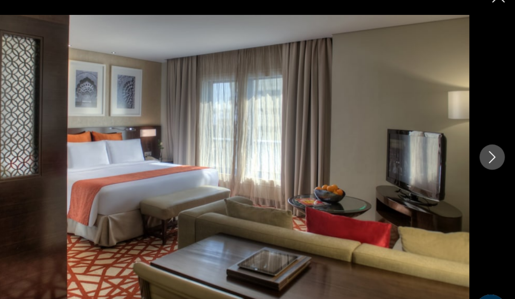
click at [485, 139] on button "Next image" at bounding box center [495, 149] width 21 height 21
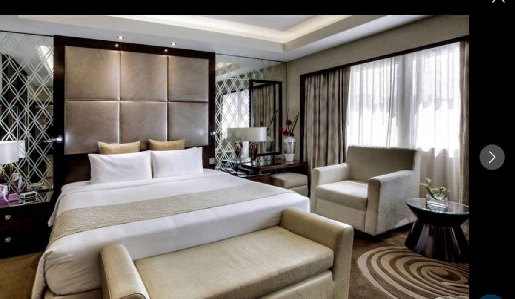
click at [491, 144] on icon "Next image" at bounding box center [496, 149] width 10 height 10
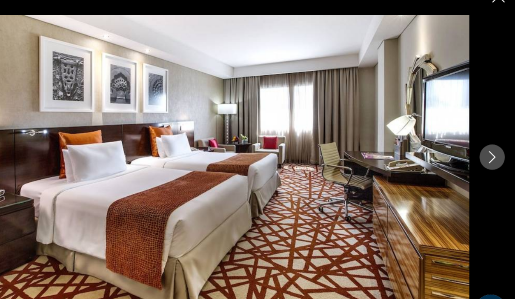
click at [491, 144] on icon "Next image" at bounding box center [496, 149] width 10 height 10
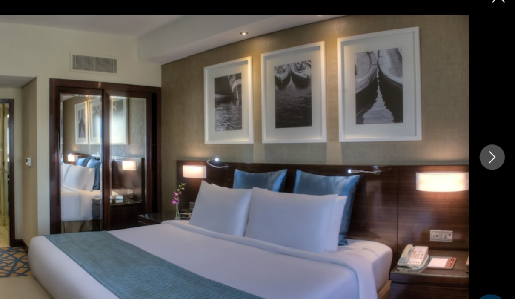
click at [491, 144] on icon "Next image" at bounding box center [496, 149] width 10 height 10
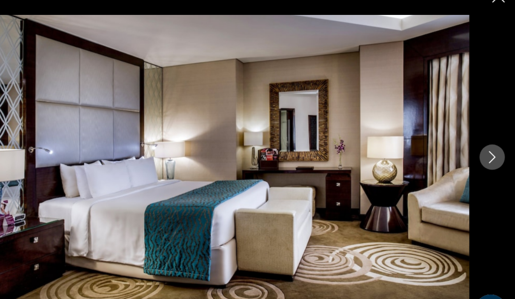
click at [485, 139] on button "Next image" at bounding box center [495, 149] width 21 height 21
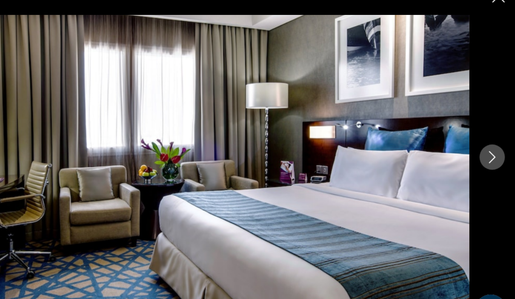
click at [485, 139] on button "Next image" at bounding box center [495, 149] width 21 height 21
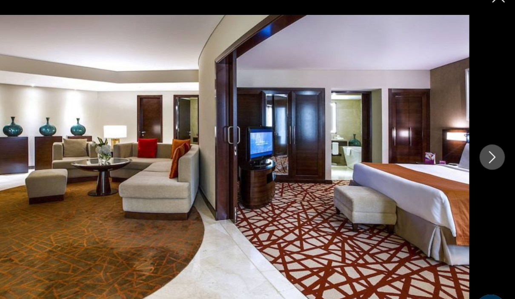
click at [485, 139] on button "Next image" at bounding box center [495, 149] width 21 height 21
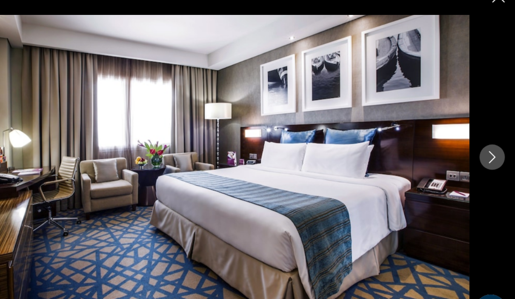
click at [491, 144] on icon "Next image" at bounding box center [496, 149] width 10 height 10
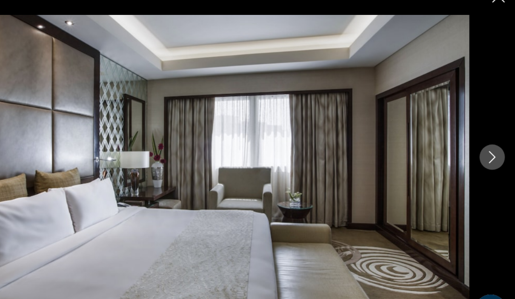
click at [485, 139] on button "Next image" at bounding box center [495, 149] width 21 height 21
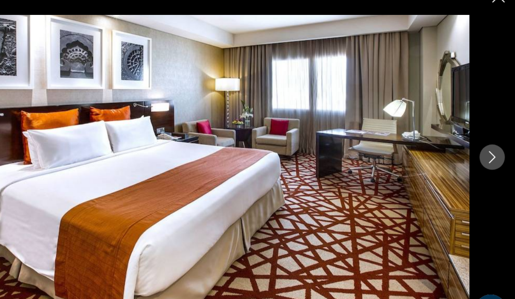
click at [485, 139] on button "Next image" at bounding box center [495, 149] width 21 height 21
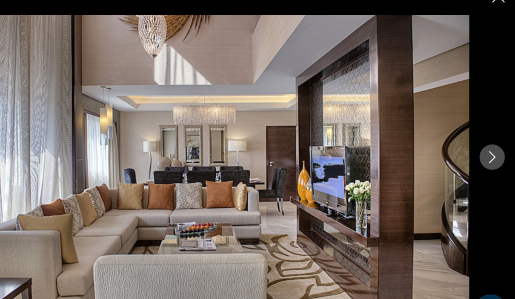
click at [493, 144] on icon "Next image" at bounding box center [496, 149] width 6 height 10
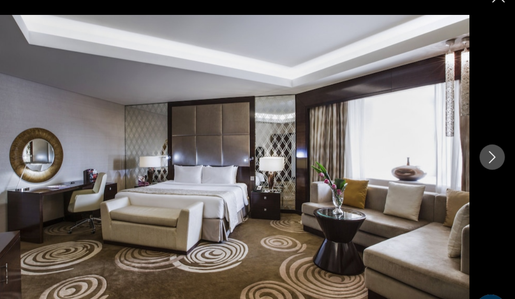
click at [491, 144] on icon "Next image" at bounding box center [496, 149] width 10 height 10
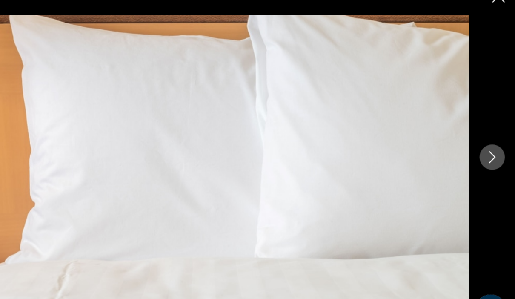
click at [485, 139] on button "Next image" at bounding box center [495, 149] width 21 height 21
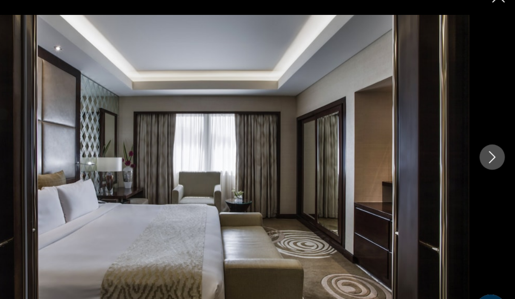
click at [485, 140] on button "Next image" at bounding box center [495, 149] width 21 height 21
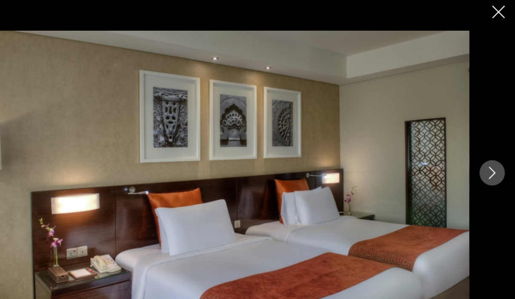
click at [418, 30] on div "prev next" at bounding box center [257, 149] width 515 height 239
click at [496, 9] on icon "Close slideshow" at bounding box center [501, 14] width 11 height 11
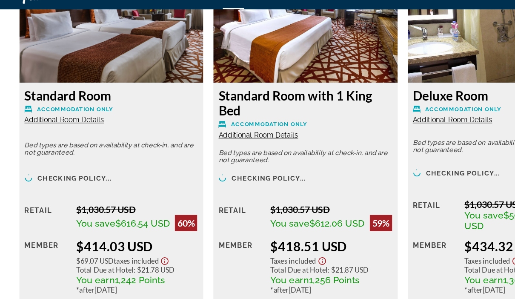
scroll to position [1376, 0]
